Goal: Transaction & Acquisition: Download file/media

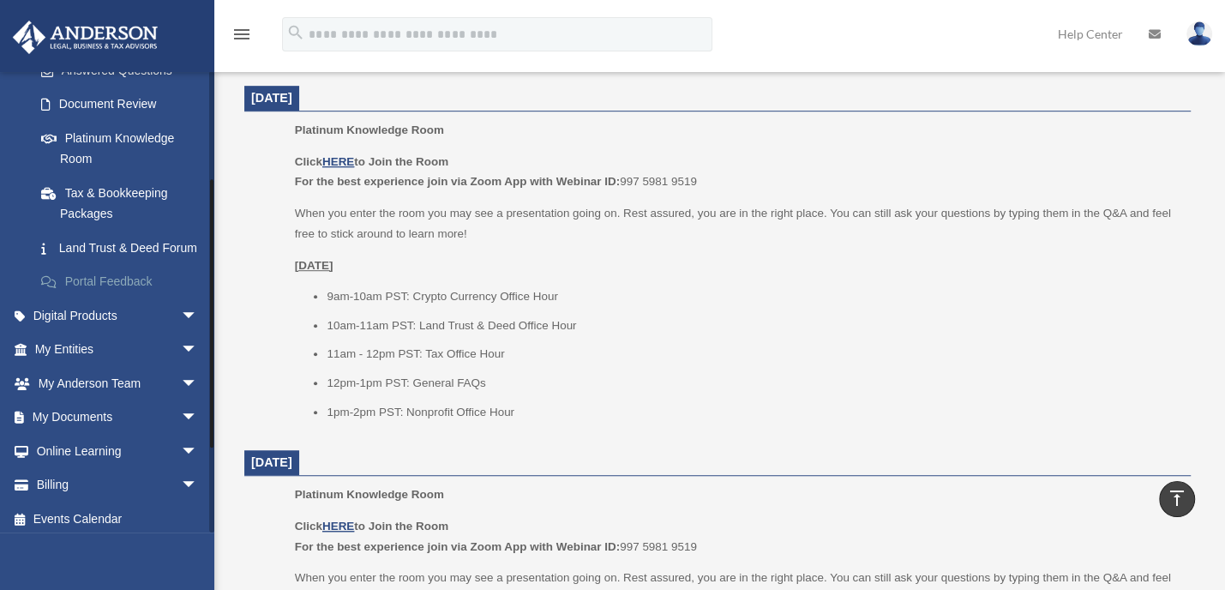
scroll to position [322, 0]
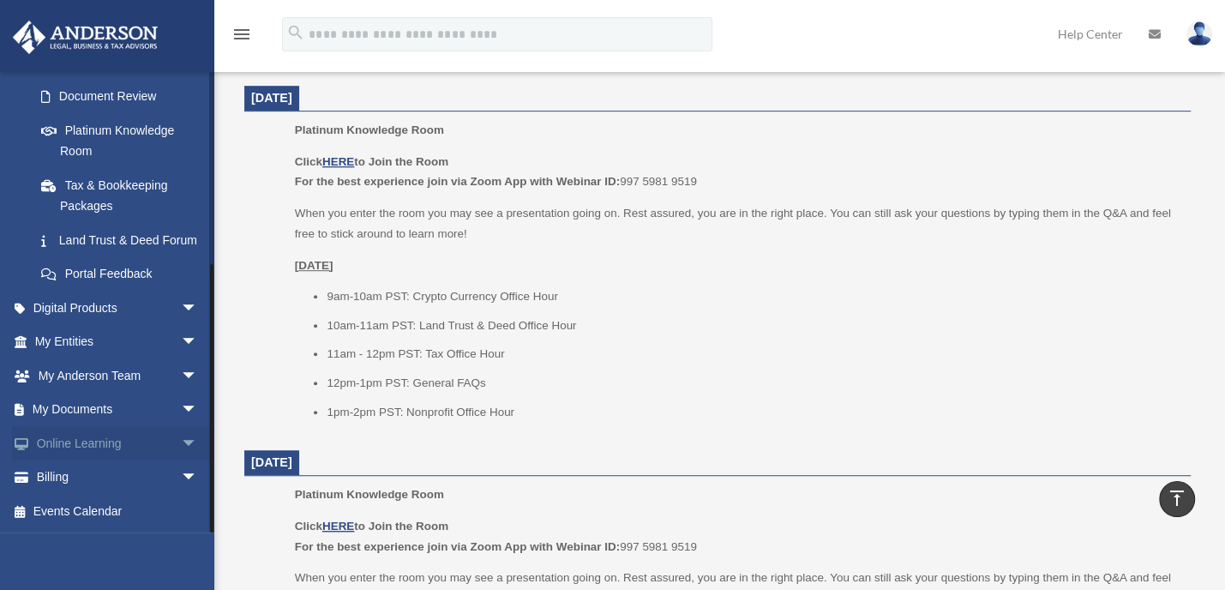
click at [181, 440] on span "arrow_drop_down" at bounding box center [198, 443] width 34 height 35
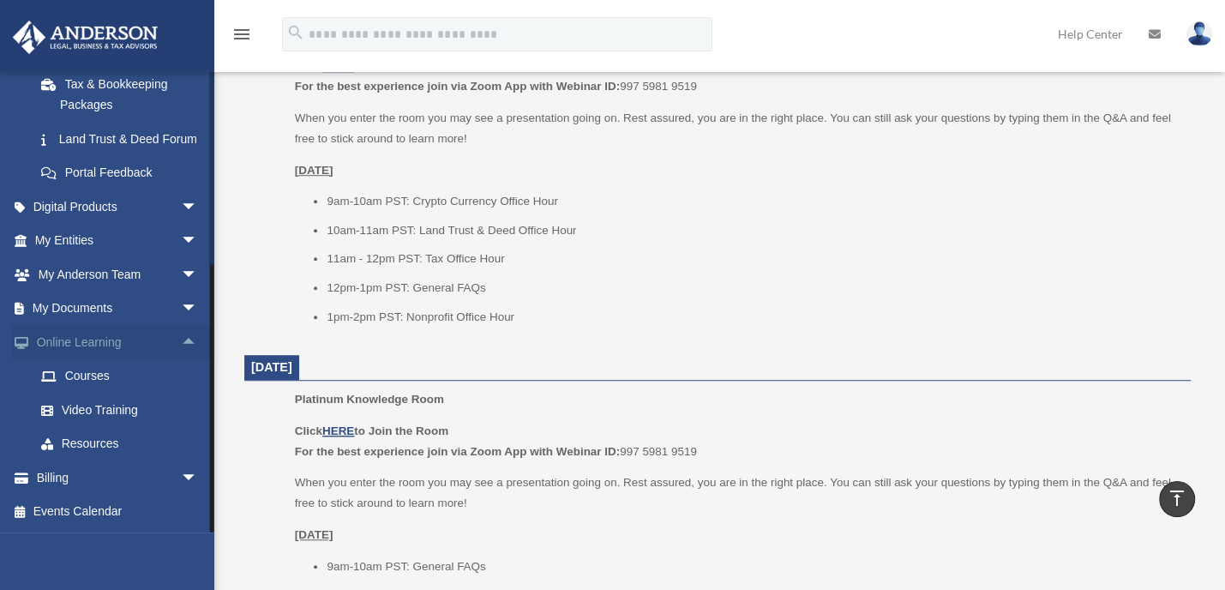
scroll to position [836, 0]
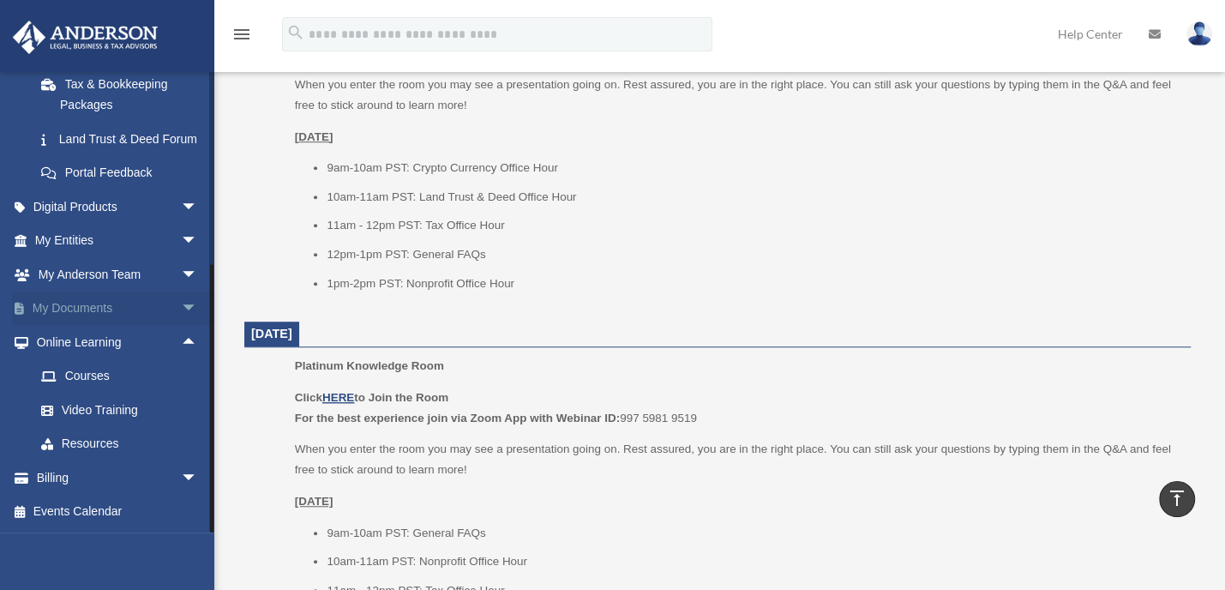
click at [181, 304] on span "arrow_drop_down" at bounding box center [198, 309] width 34 height 35
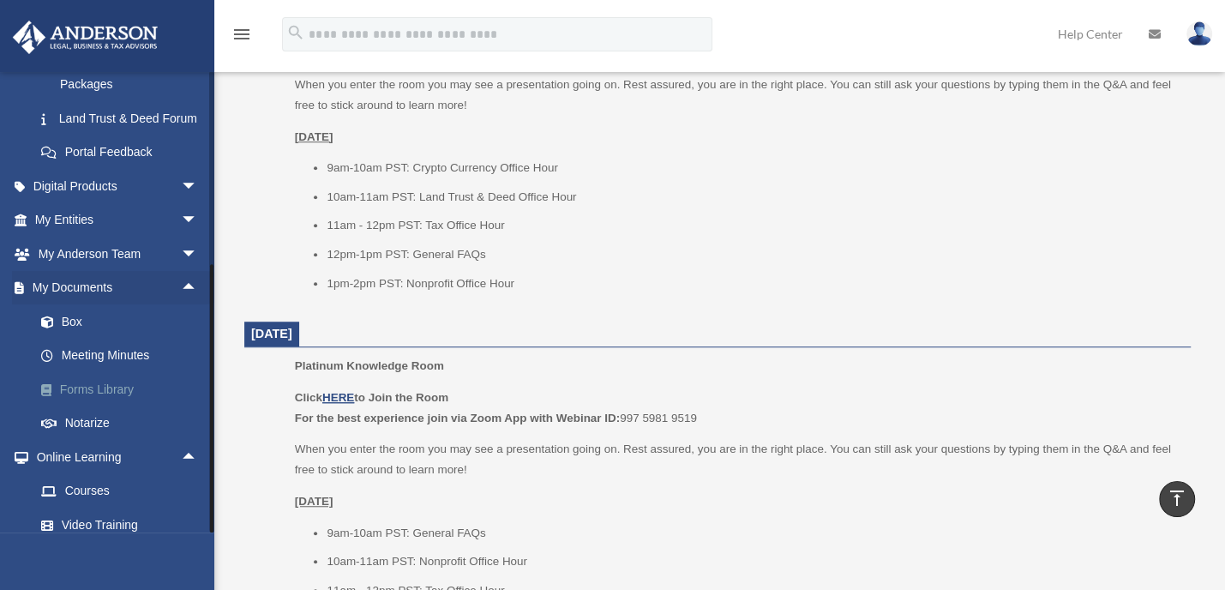
click at [93, 406] on link "Forms Library" at bounding box center [124, 389] width 200 height 34
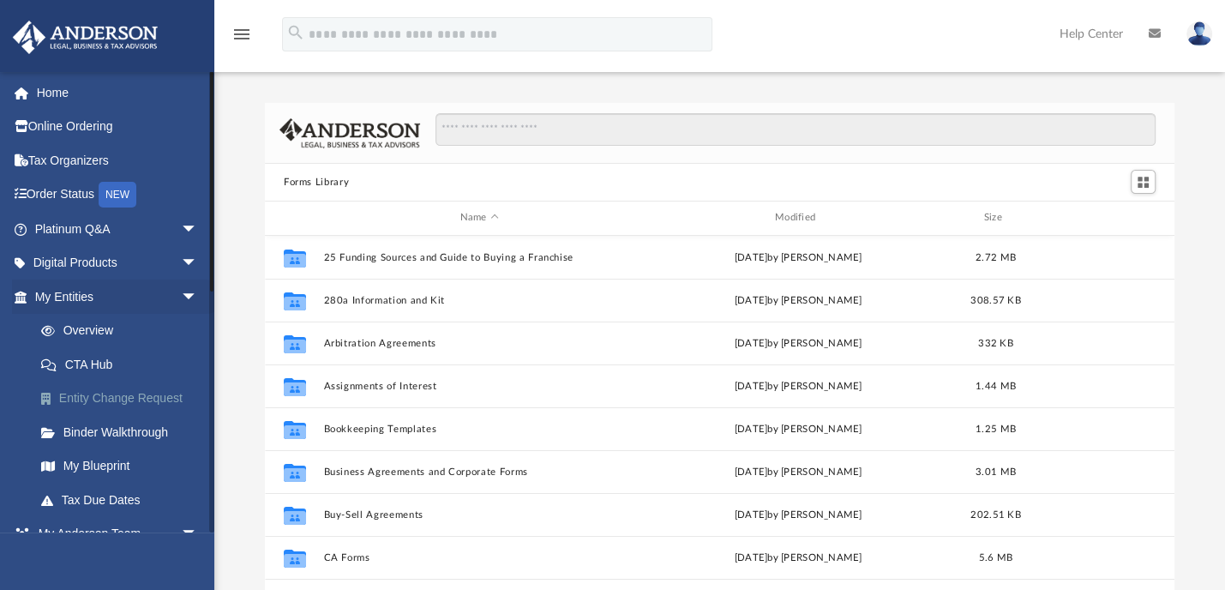
scroll to position [380, 900]
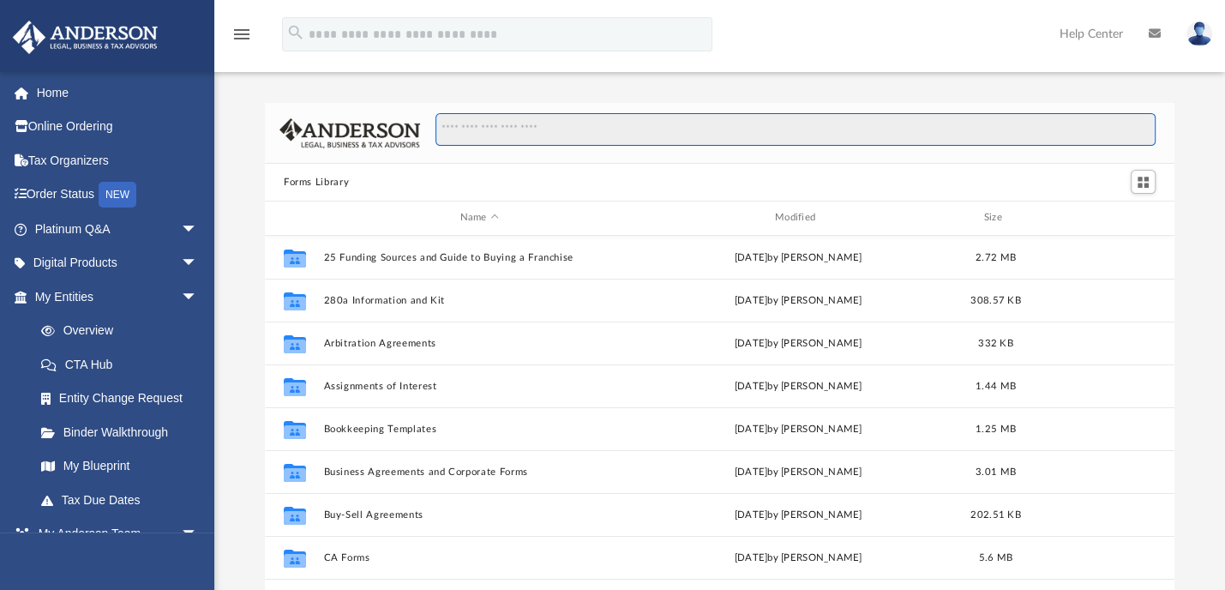
click at [641, 122] on input "Search files and folders" at bounding box center [796, 129] width 720 height 33
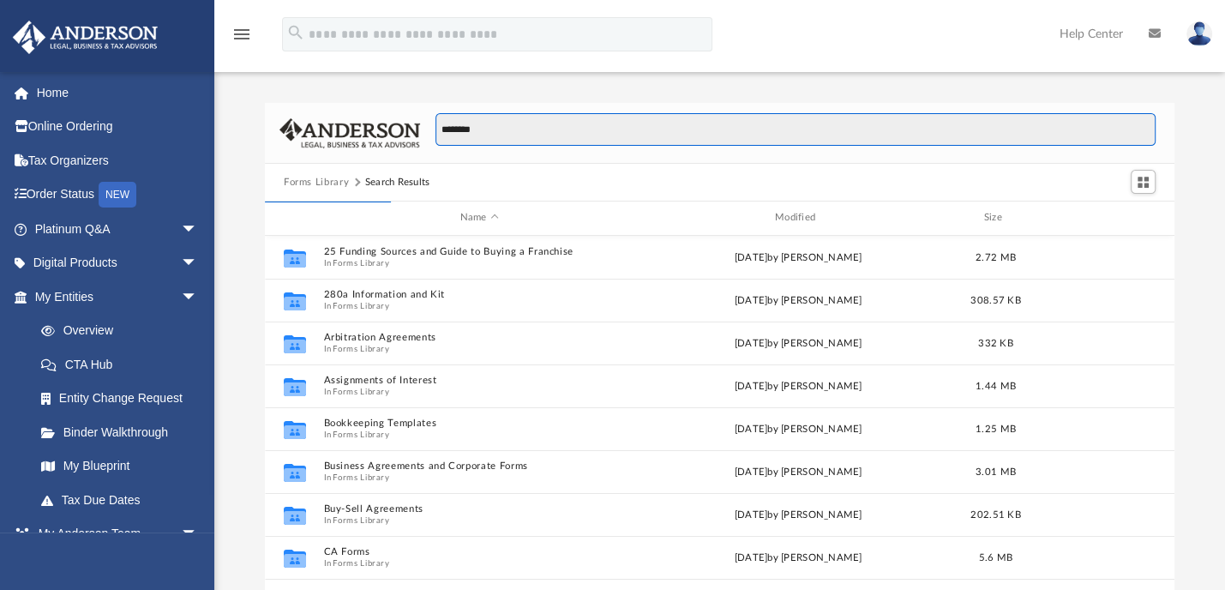
scroll to position [10, 10]
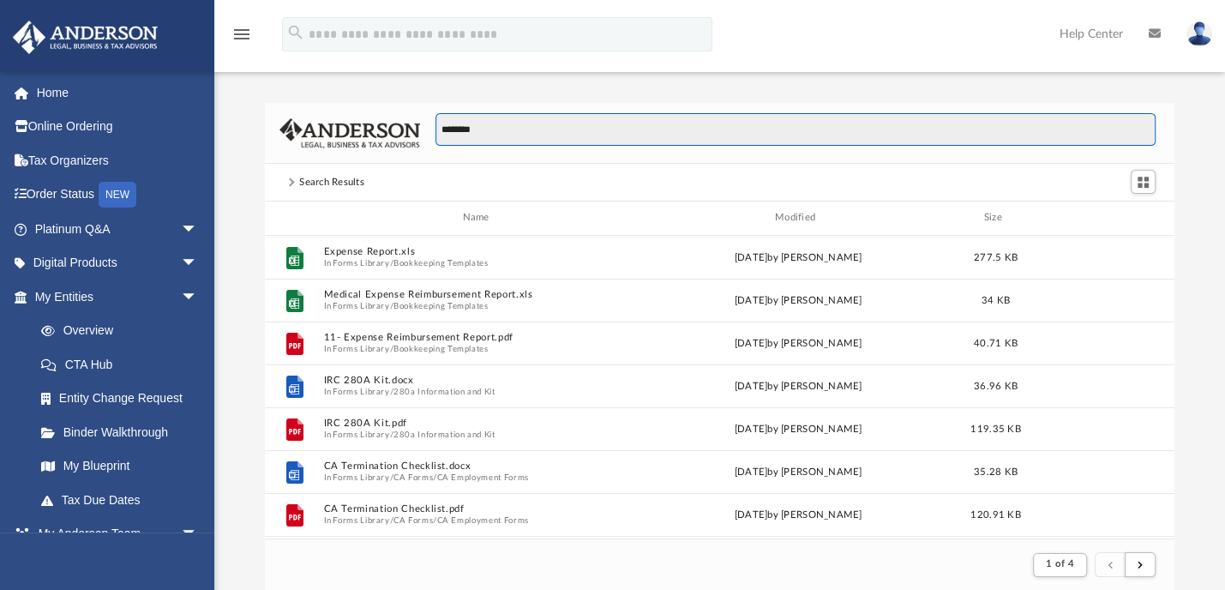
click at [463, 129] on input "*******" at bounding box center [796, 129] width 720 height 33
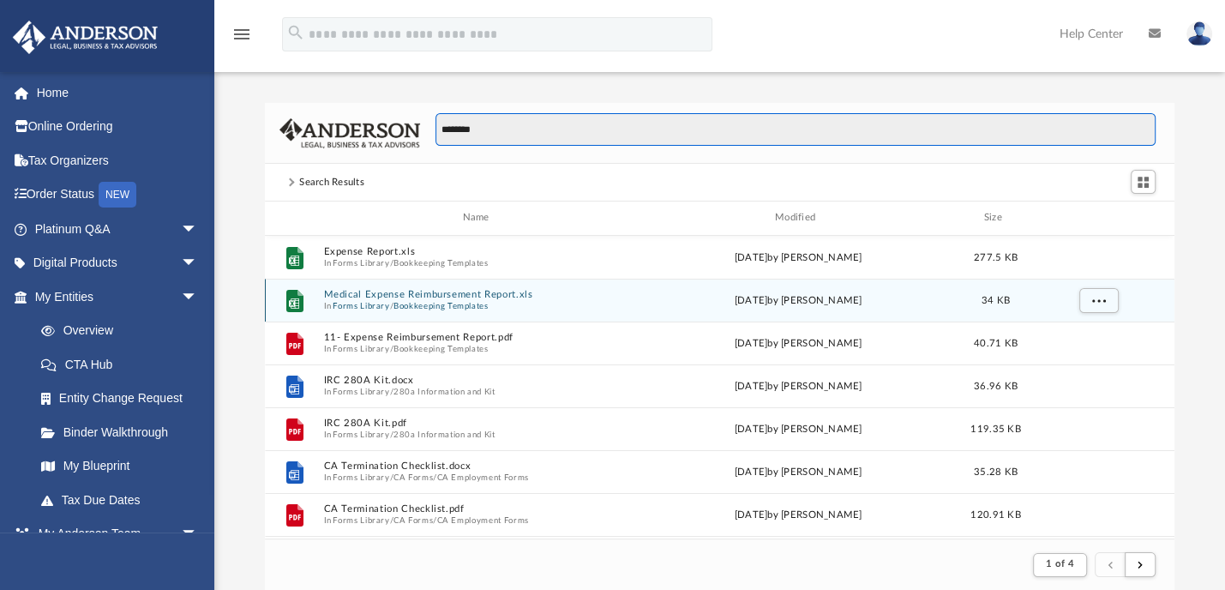
type input "*******"
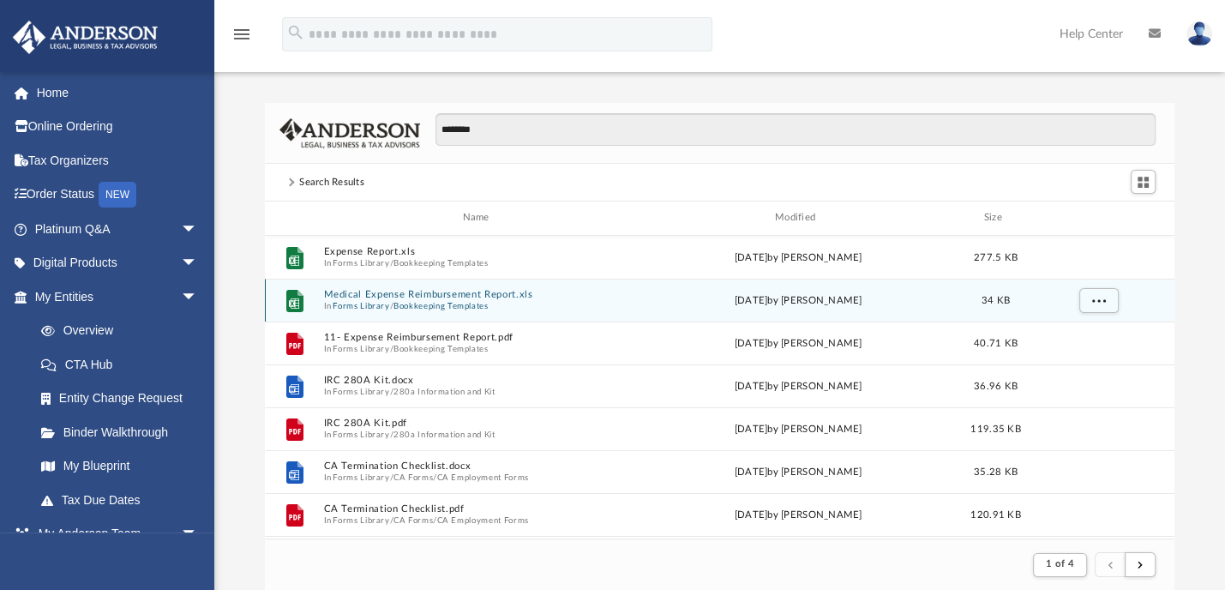
click at [398, 303] on button "Bookkeeping Templates" at bounding box center [441, 305] width 95 height 11
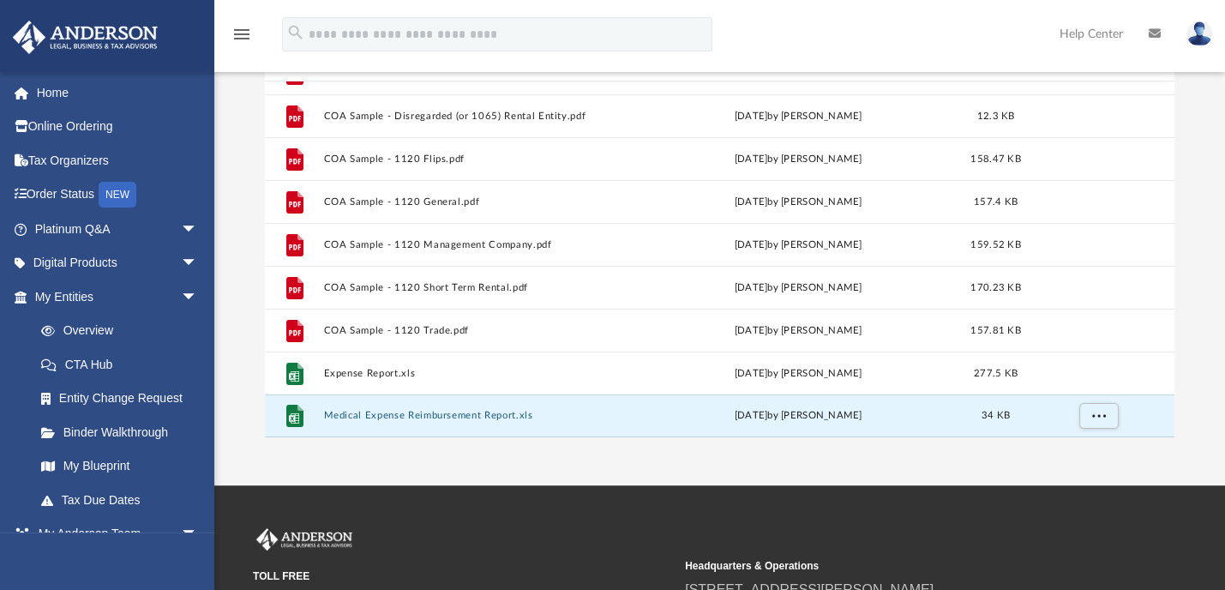
scroll to position [193, 0]
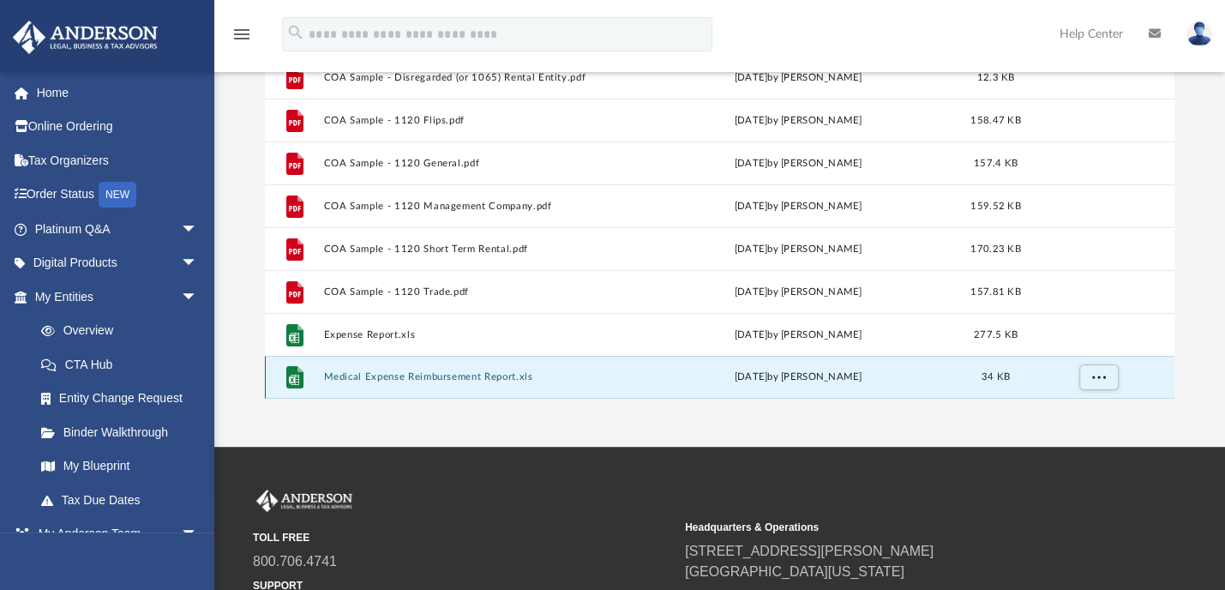
click at [370, 372] on button "Medical Expense Reimbursement Report.xls" at bounding box center [478, 376] width 311 height 11
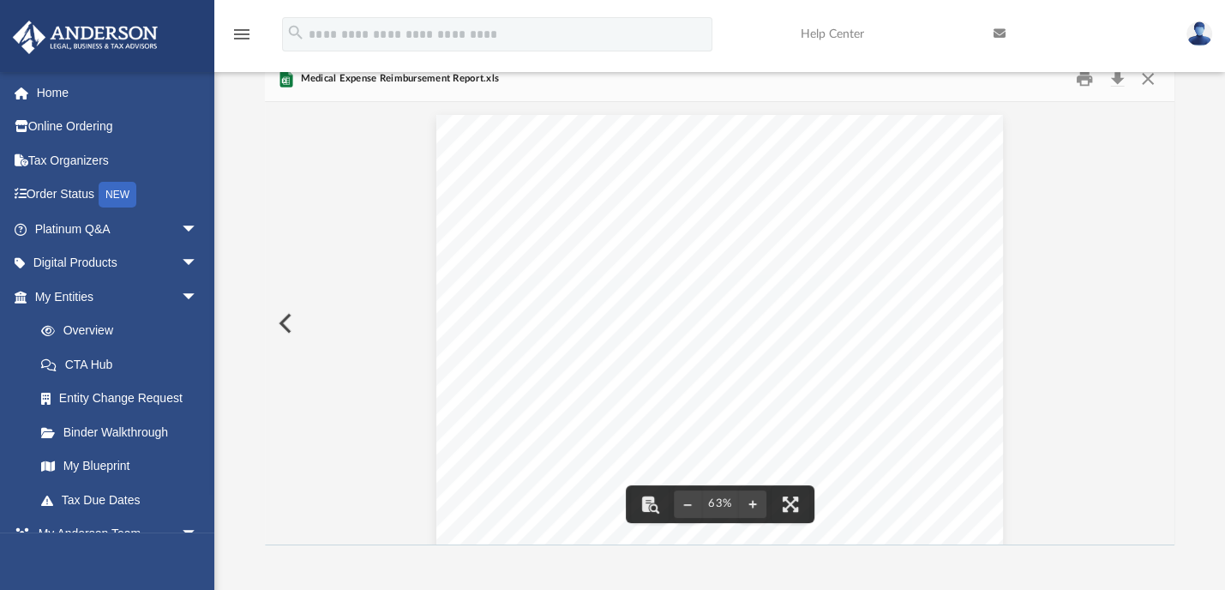
scroll to position [0, 0]
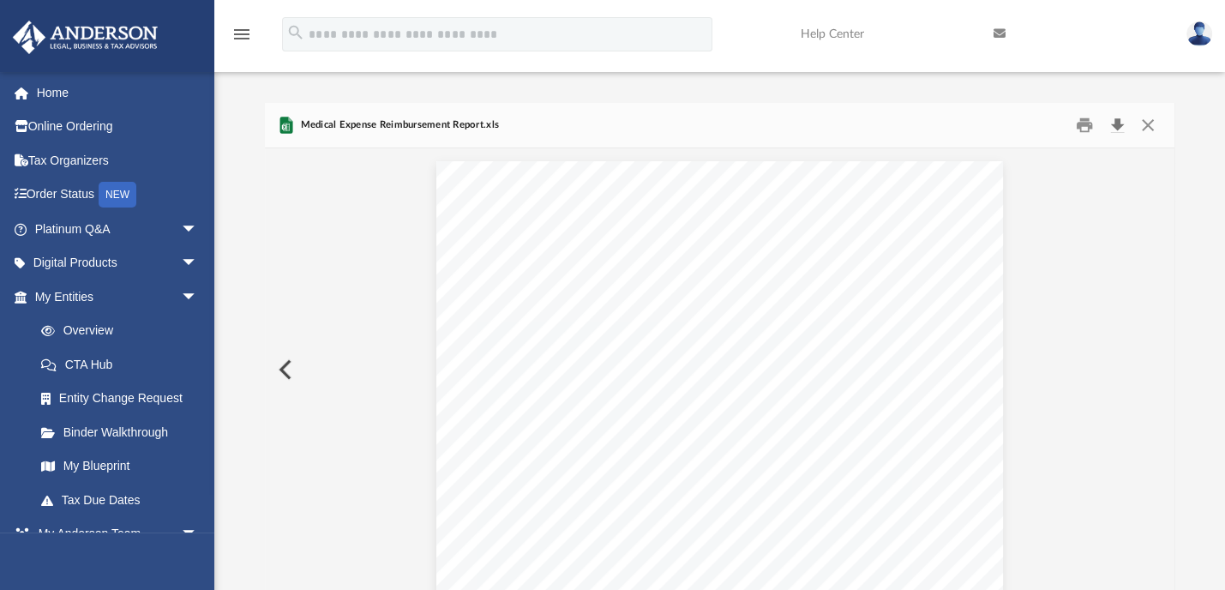
click at [1119, 122] on button "Download" at bounding box center [1117, 125] width 31 height 27
